Goal: Task Accomplishment & Management: Use online tool/utility

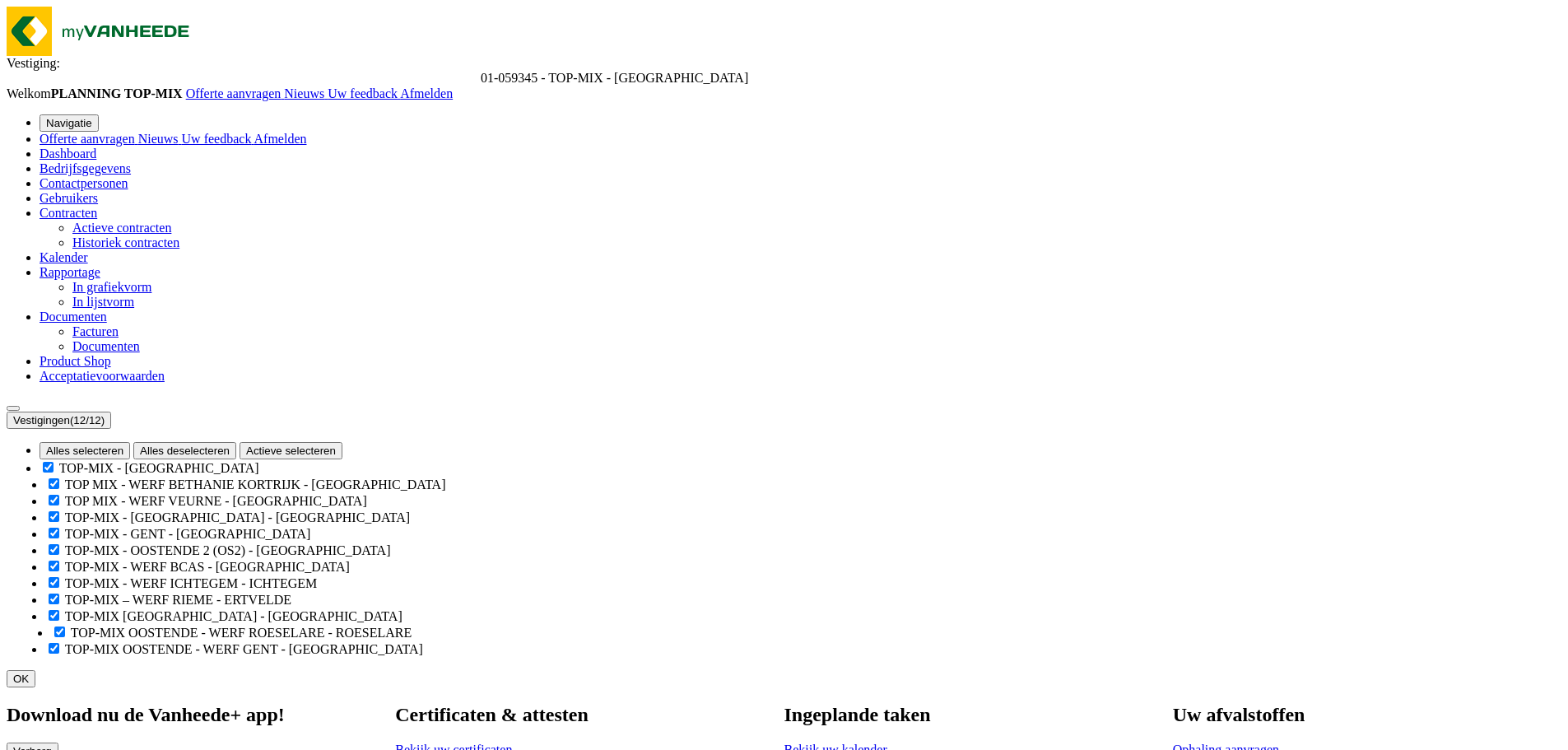
click at [1279, 736] on span "Ophaling aanvragen" at bounding box center [1226, 749] width 106 height 14
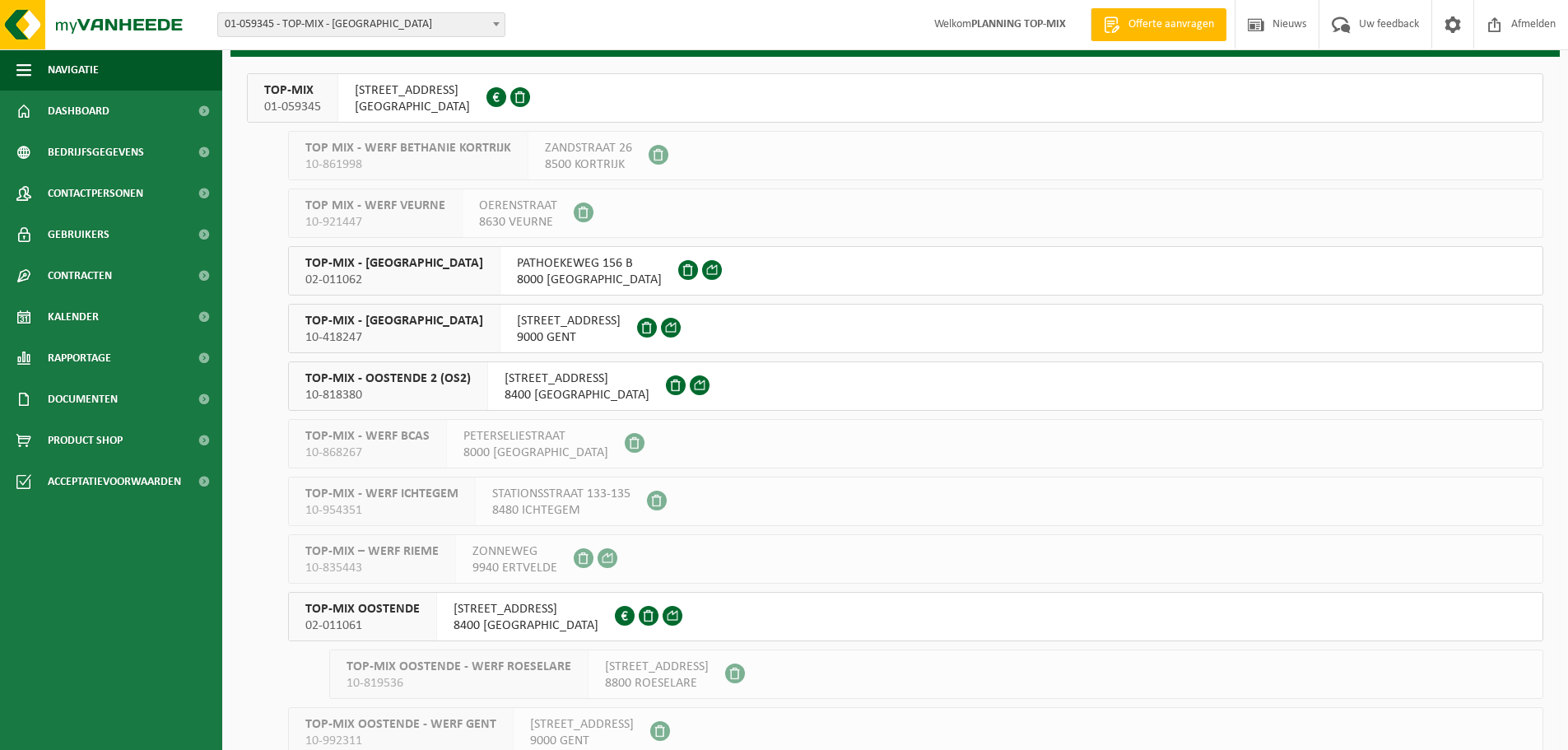
scroll to position [160, 0]
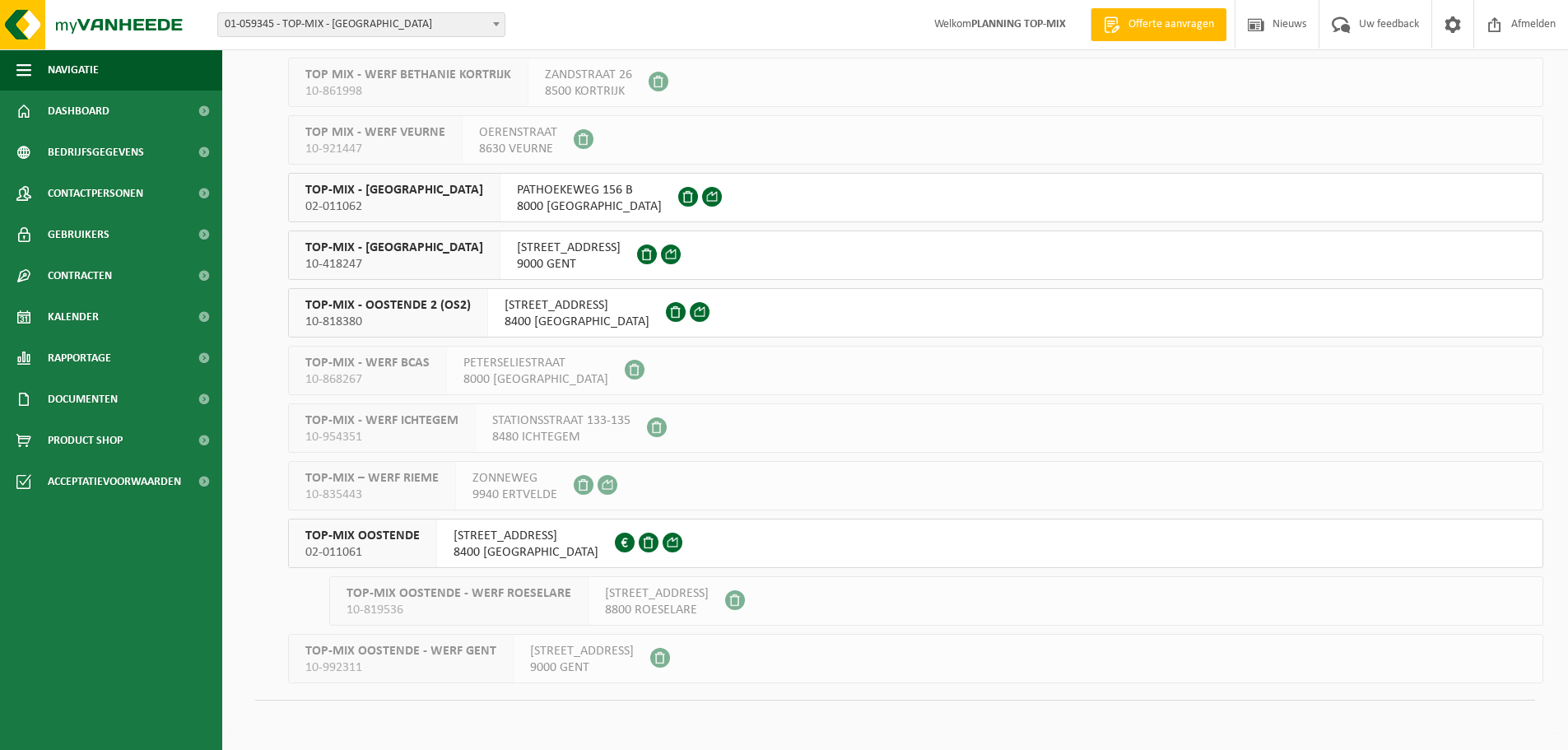
click at [501, 539] on span "OUDENBURGSESTEENWEG 108" at bounding box center [526, 535] width 145 height 16
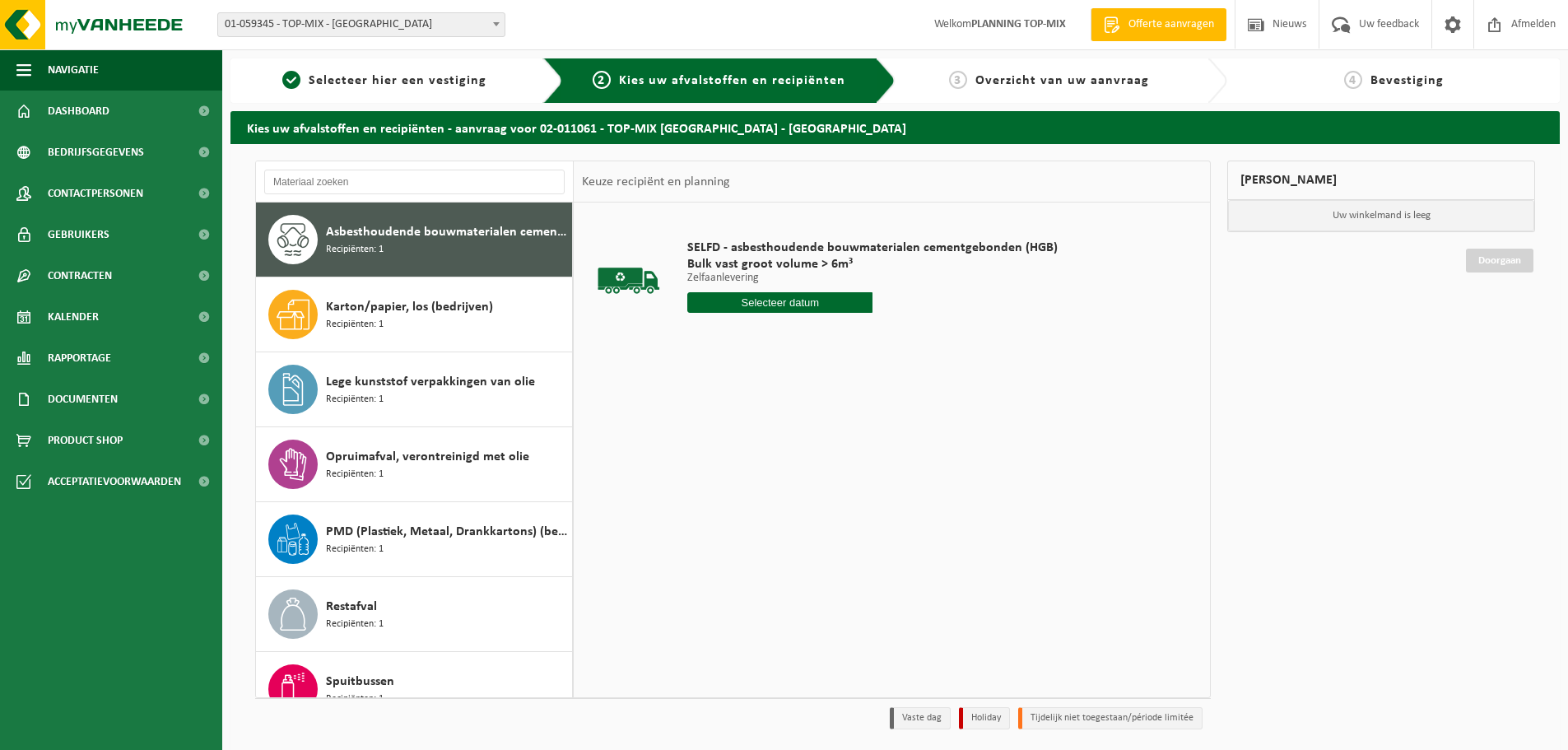
click at [777, 304] on input "text" at bounding box center [780, 302] width 185 height 21
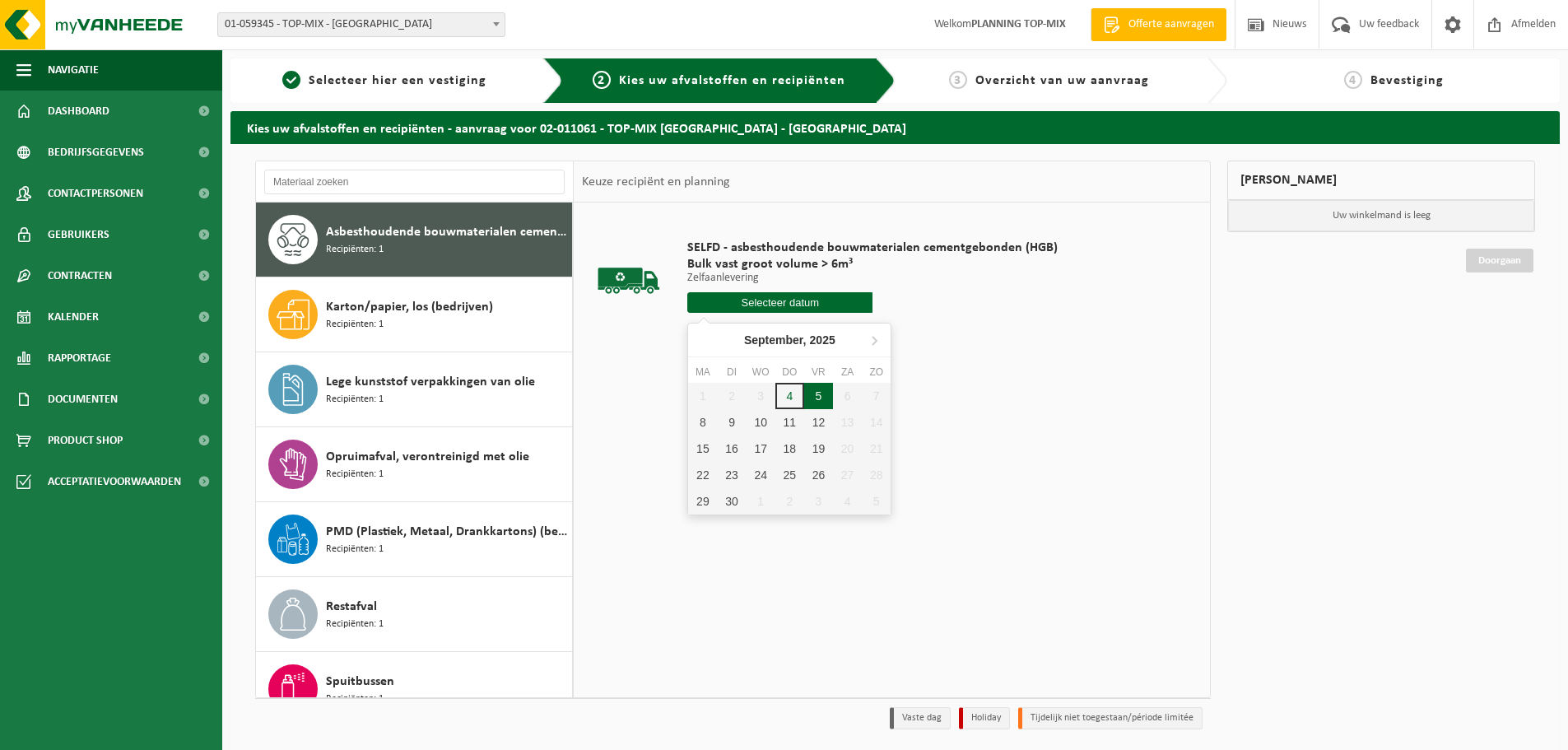
click at [820, 399] on div "5" at bounding box center [819, 396] width 29 height 27
type input "Van 2025-09-05"
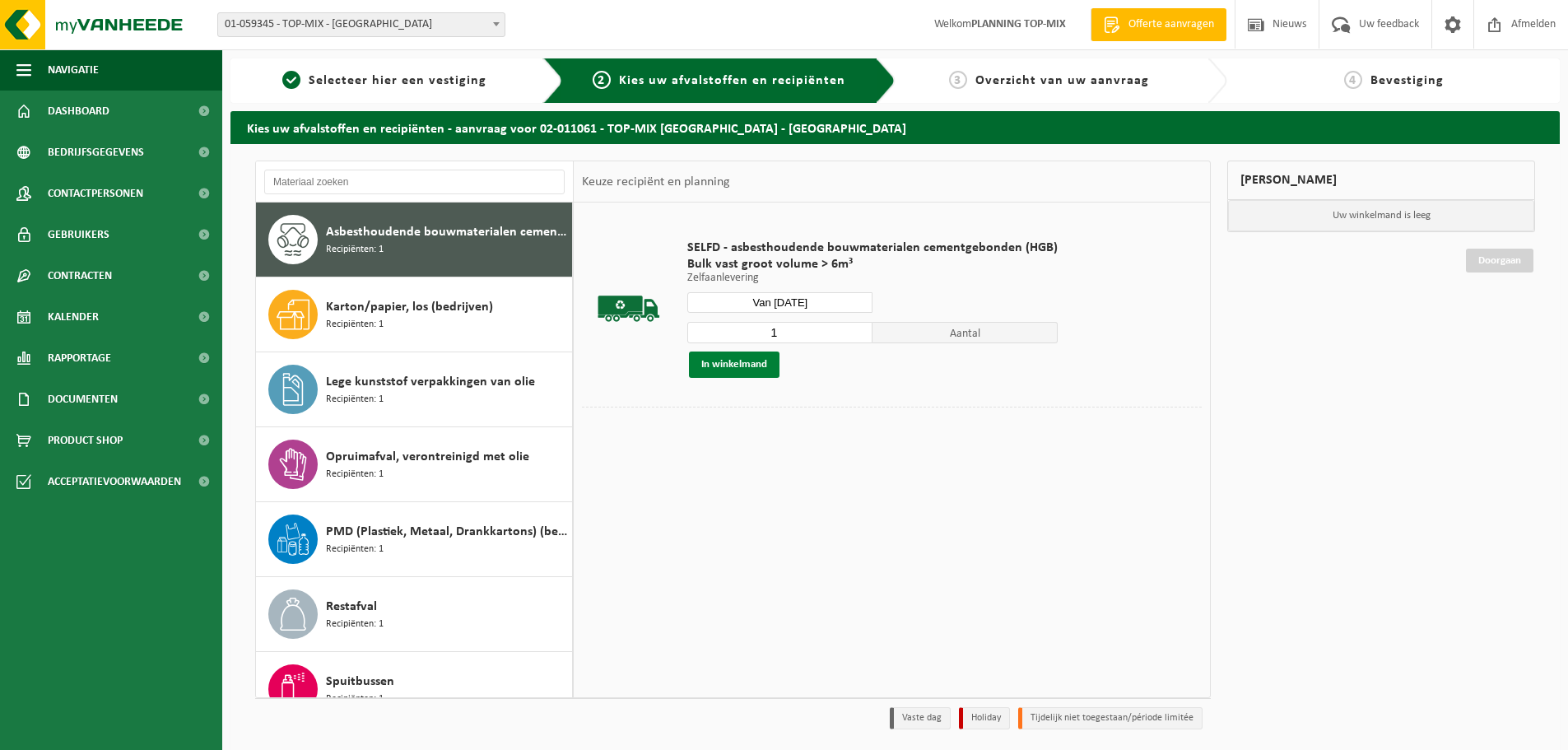
click at [750, 366] on button "In winkelmand" at bounding box center [734, 364] width 91 height 27
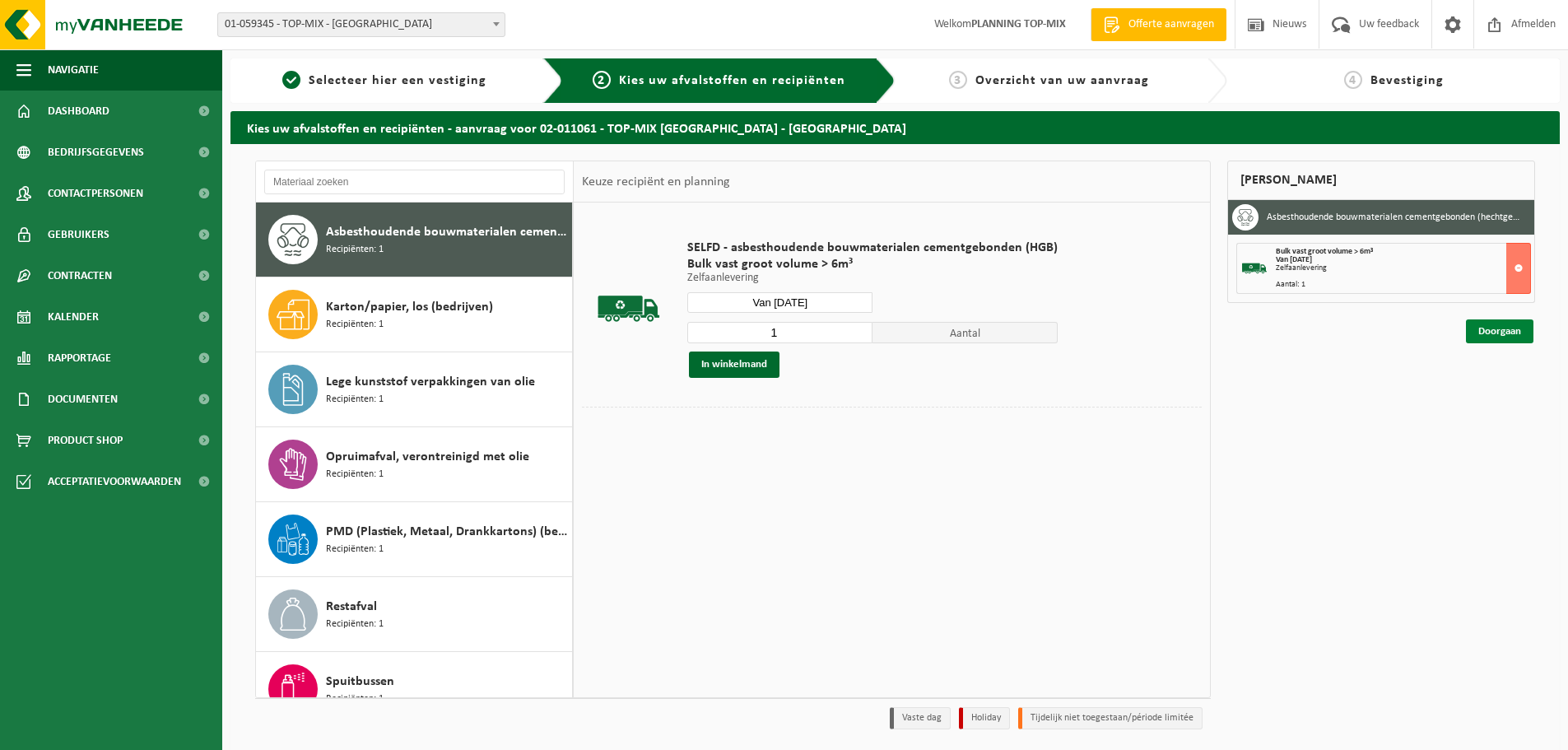
click at [1476, 337] on link "Doorgaan" at bounding box center [1499, 331] width 68 height 24
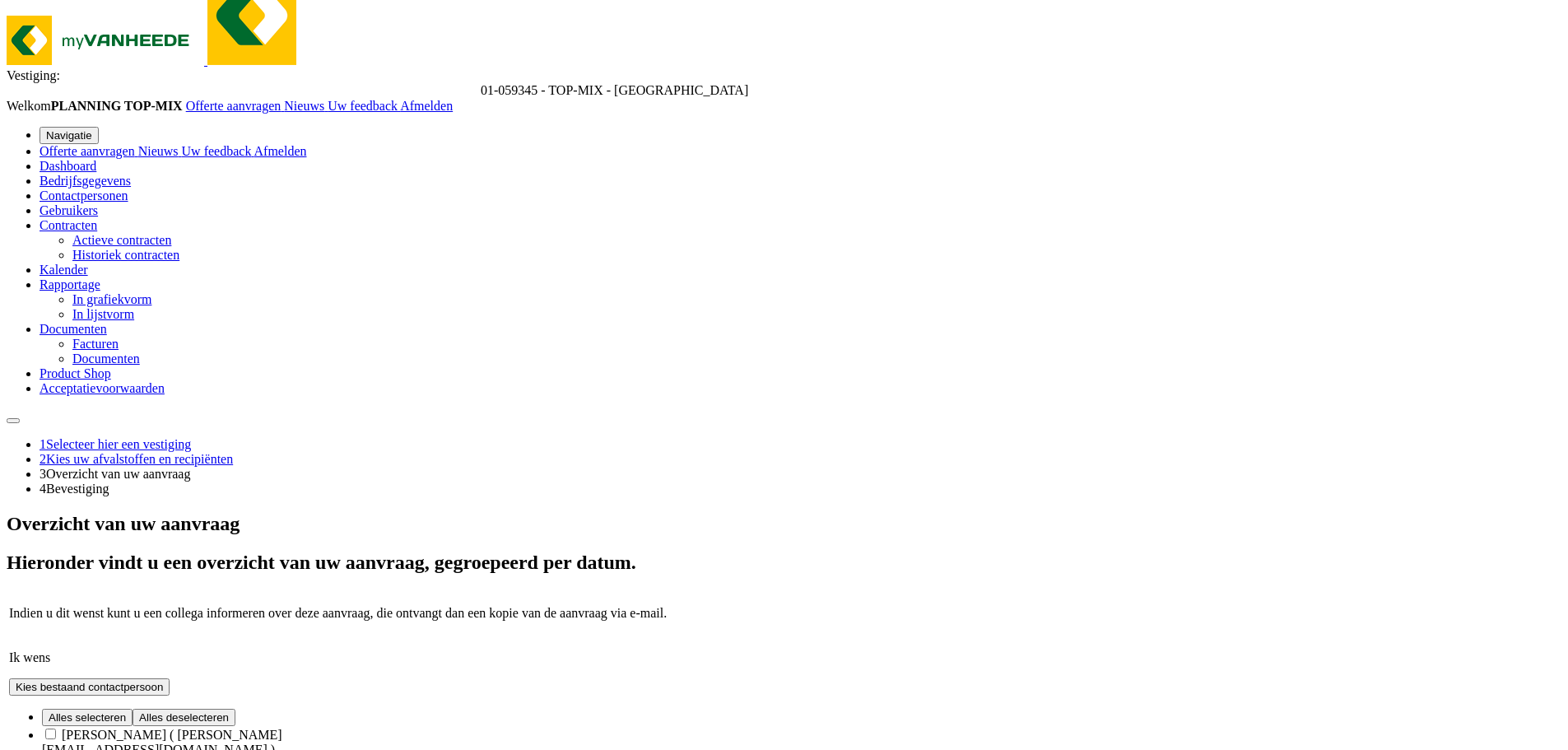
type input "2EWP314"
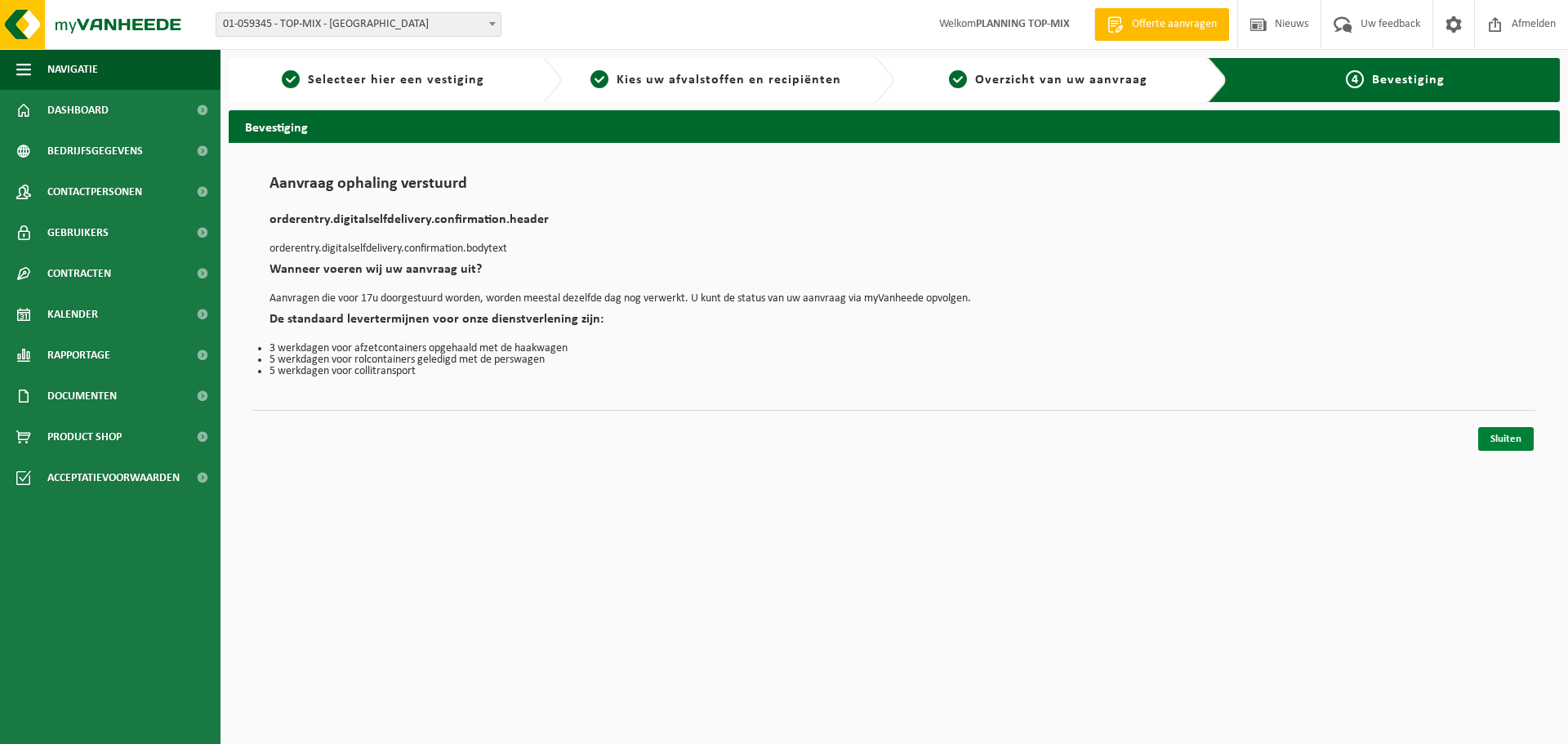
click at [1514, 441] on link "Sluiten" at bounding box center [1506, 439] width 55 height 24
